Goal: Information Seeking & Learning: Learn about a topic

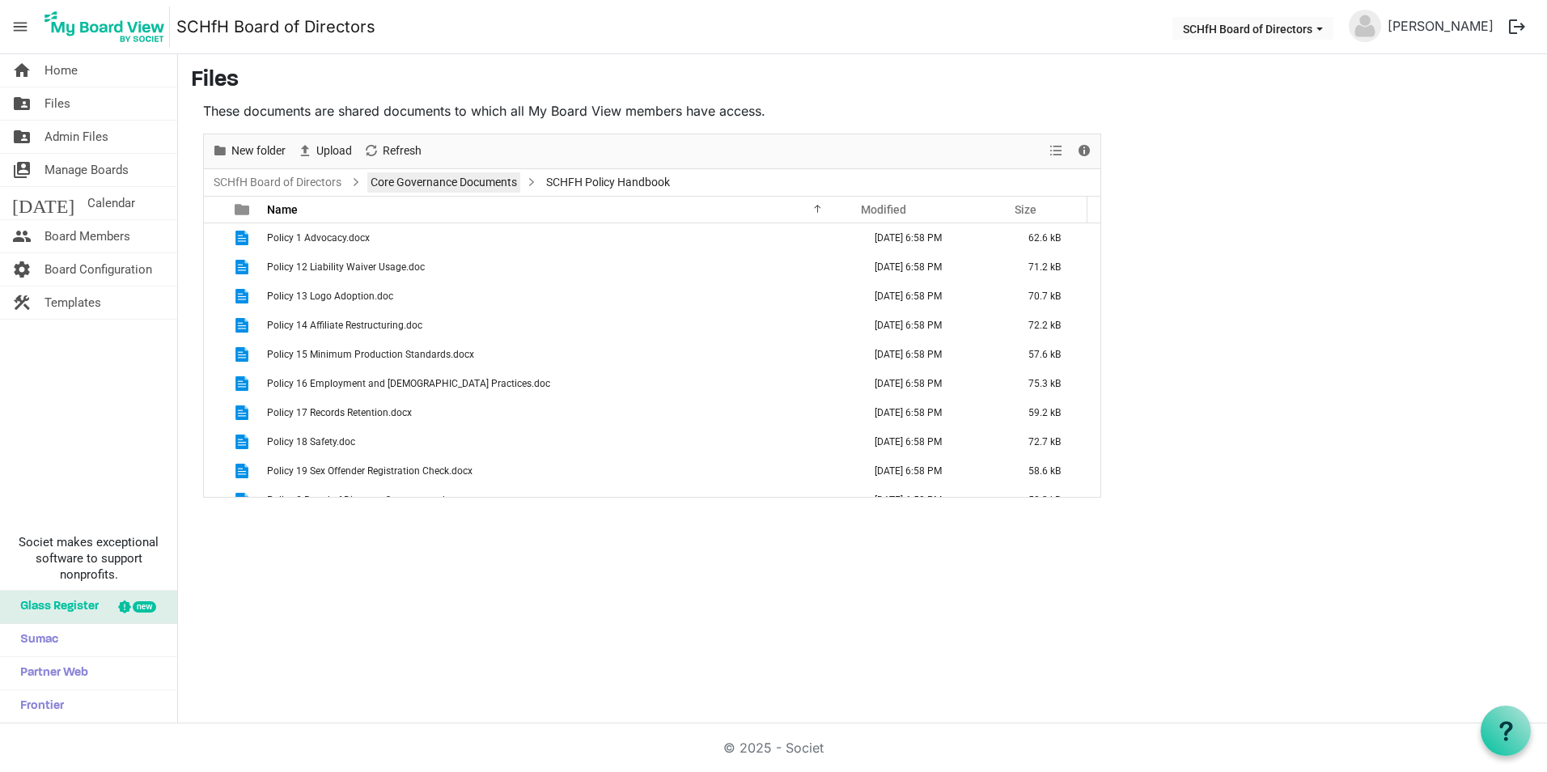
click at [400, 180] on link "Core Governance Documents" at bounding box center [443, 182] width 153 height 20
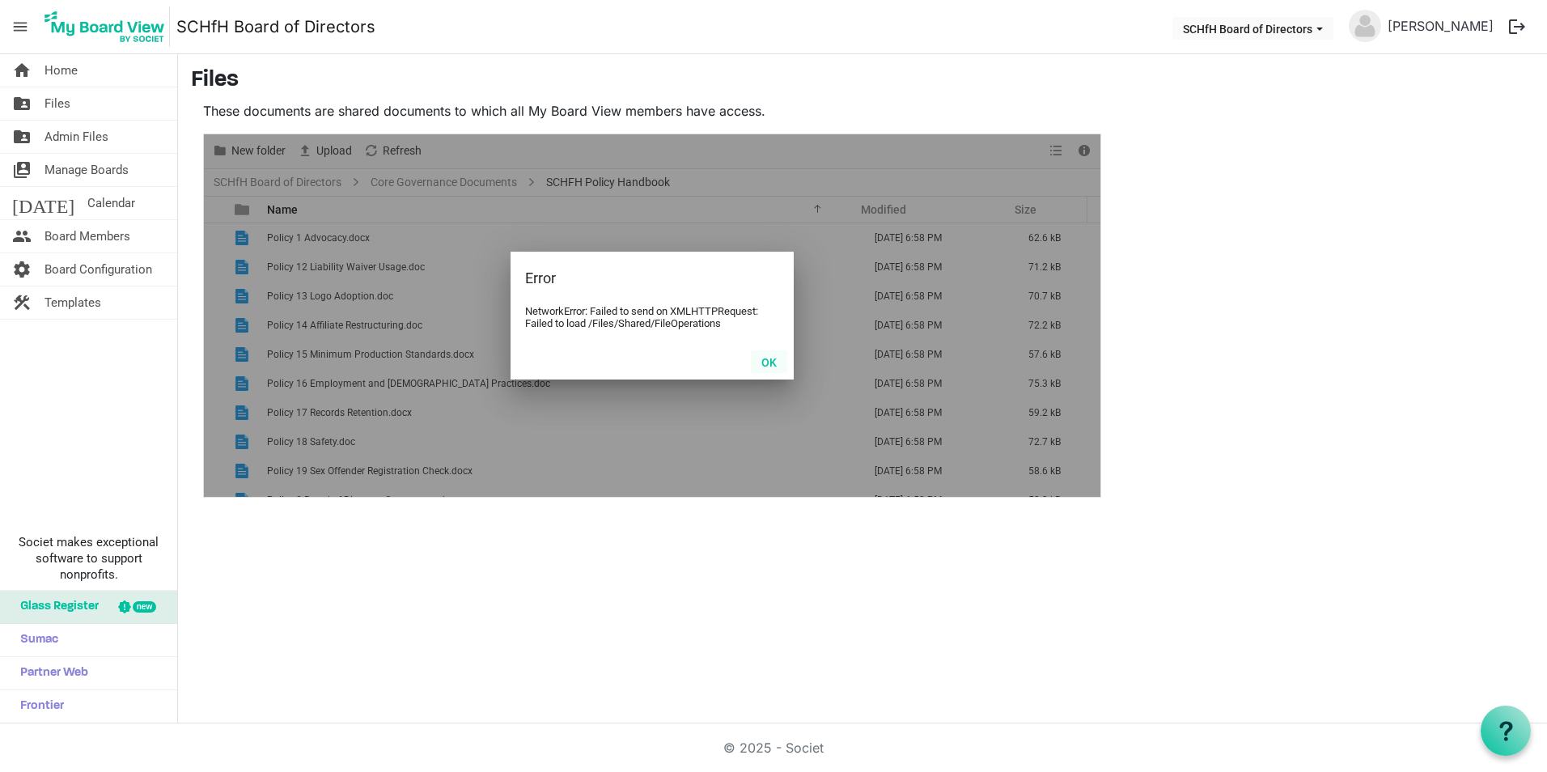
click at [765, 364] on button "OK" at bounding box center [769, 361] width 36 height 23
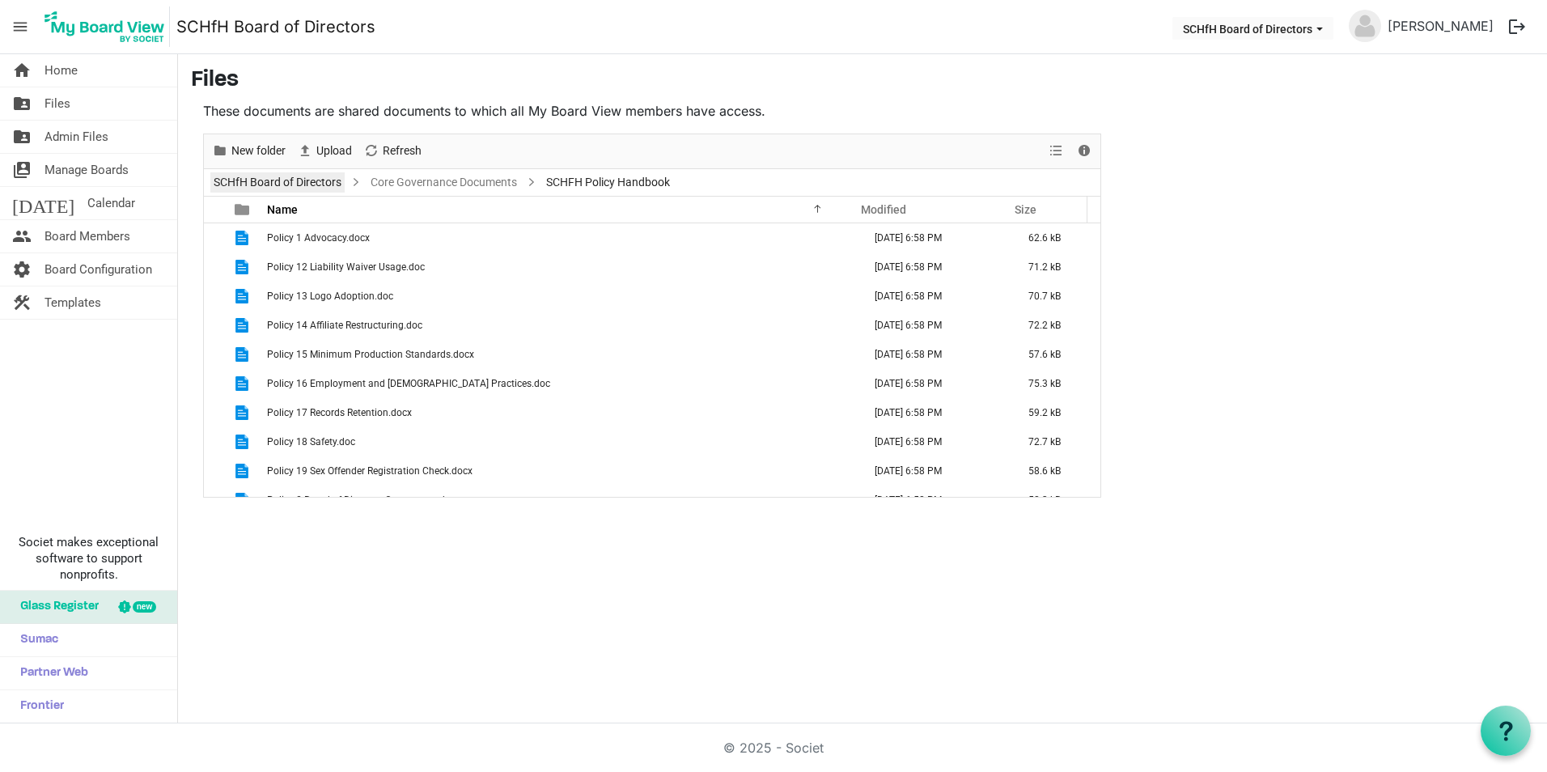
click at [300, 183] on link "SCHfH Board of Directors" at bounding box center [277, 182] width 134 height 20
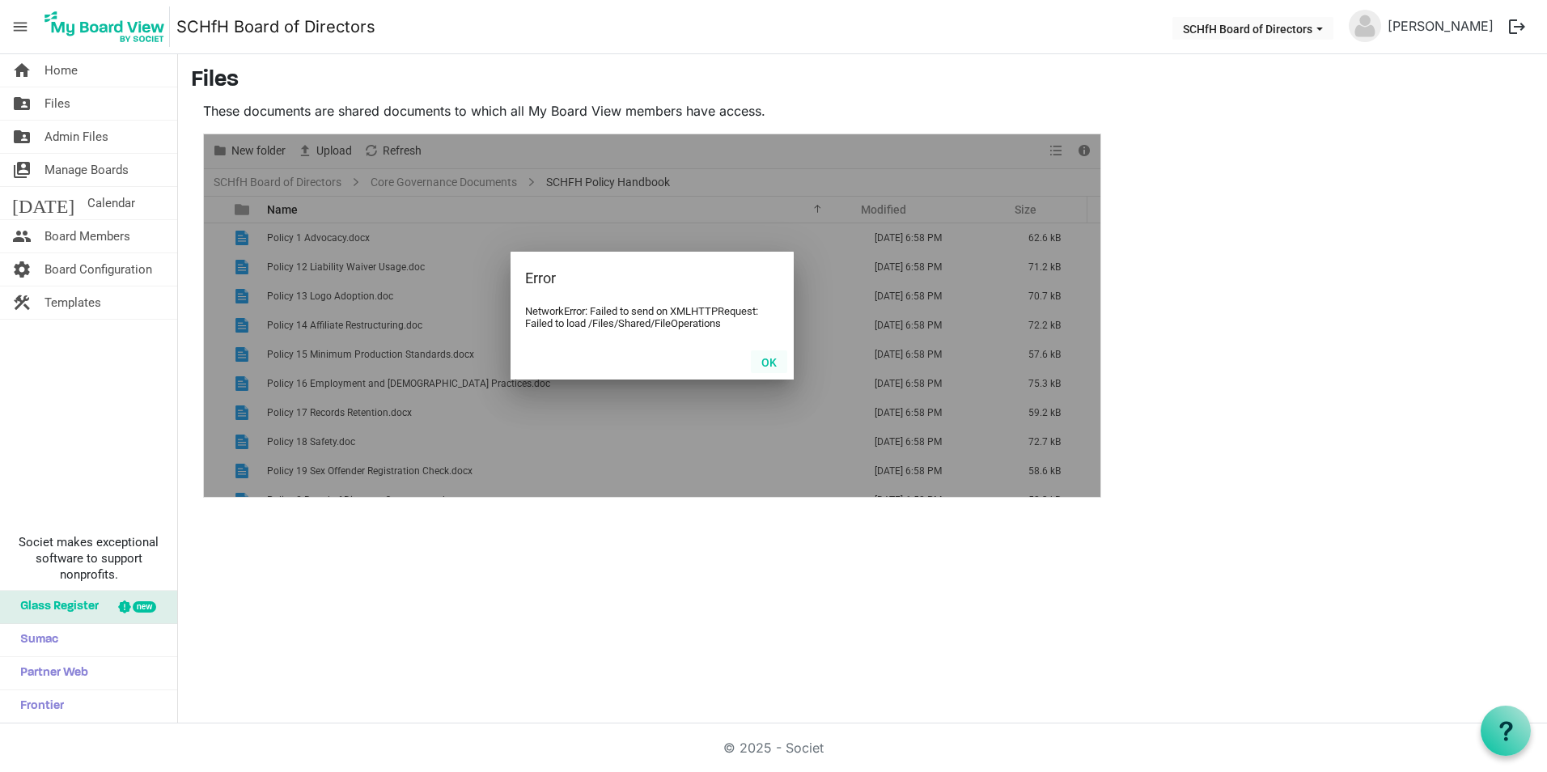
click at [776, 363] on button "OK" at bounding box center [769, 361] width 36 height 23
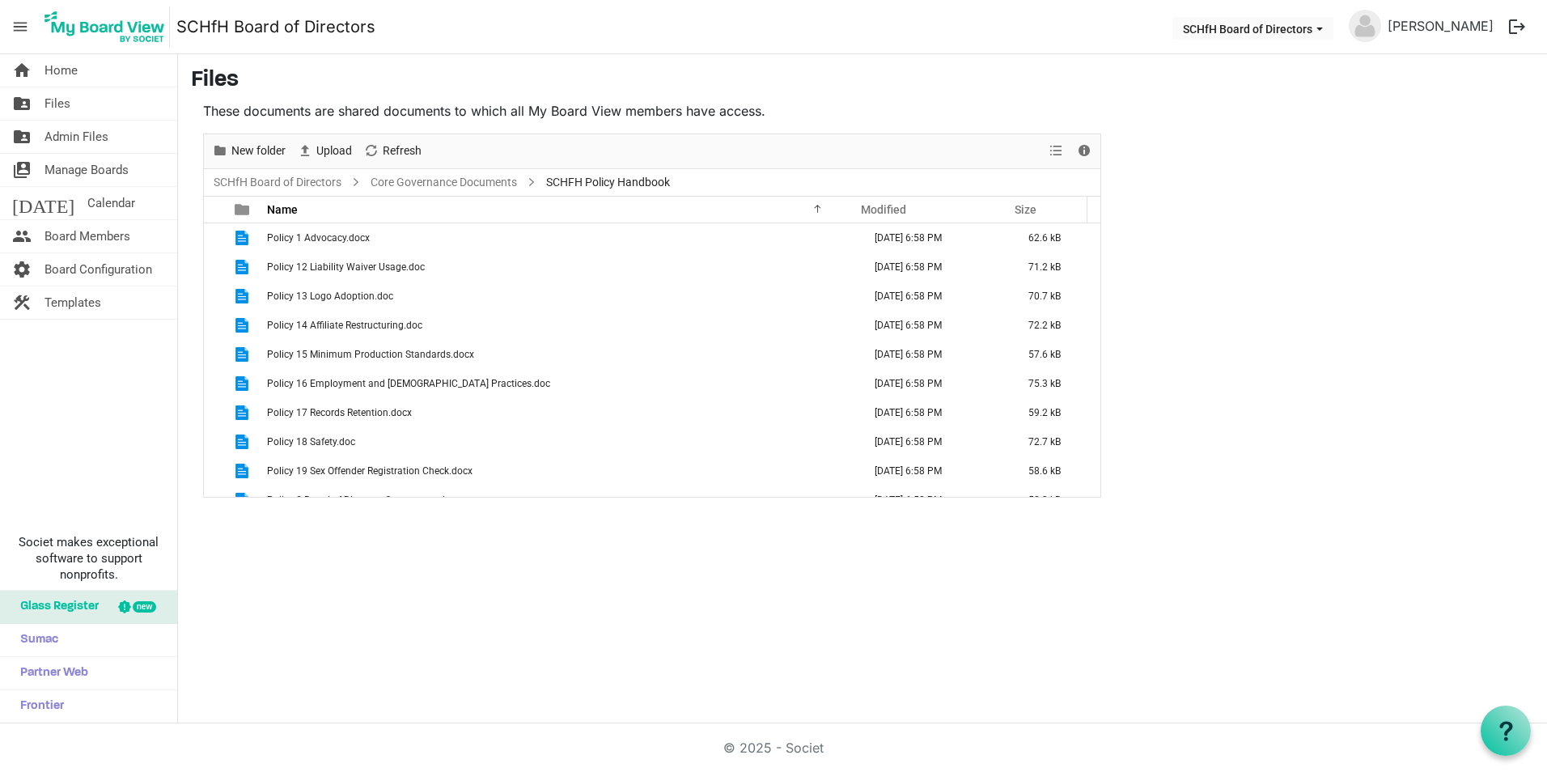
click at [628, 184] on span "SCHFH Policy Handbook" at bounding box center [608, 182] width 130 height 20
click at [503, 177] on link "Core Governance Documents" at bounding box center [443, 182] width 153 height 20
click at [439, 187] on link "Core Governance Documents" at bounding box center [443, 182] width 153 height 20
click at [48, 66] on span "Home" at bounding box center [61, 70] width 33 height 32
